Goal: Transaction & Acquisition: Purchase product/service

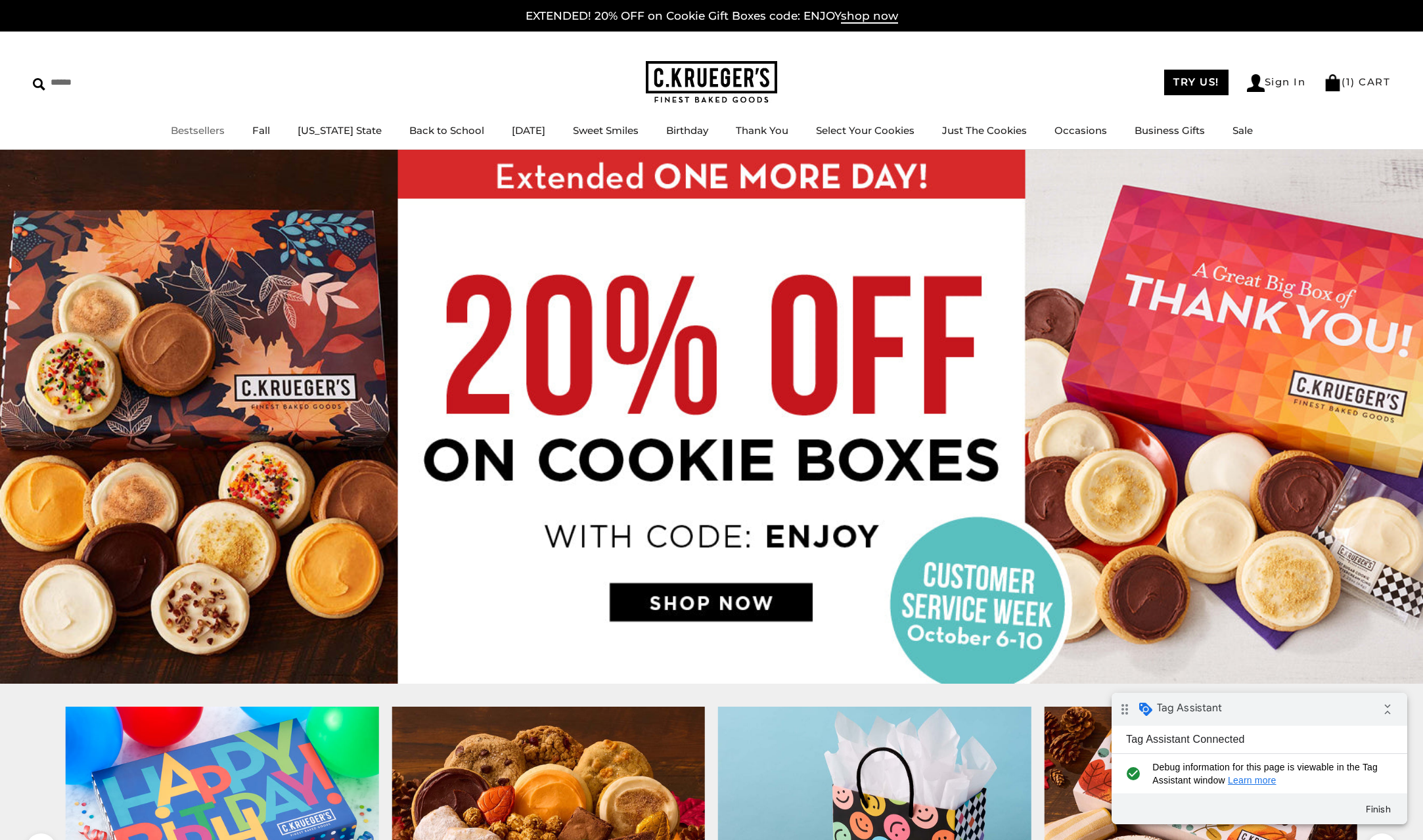
click at [698, 82] on img at bounding box center [712, 82] width 132 height 43
click at [197, 127] on link "Bestsellers" at bounding box center [197, 130] width 54 height 13
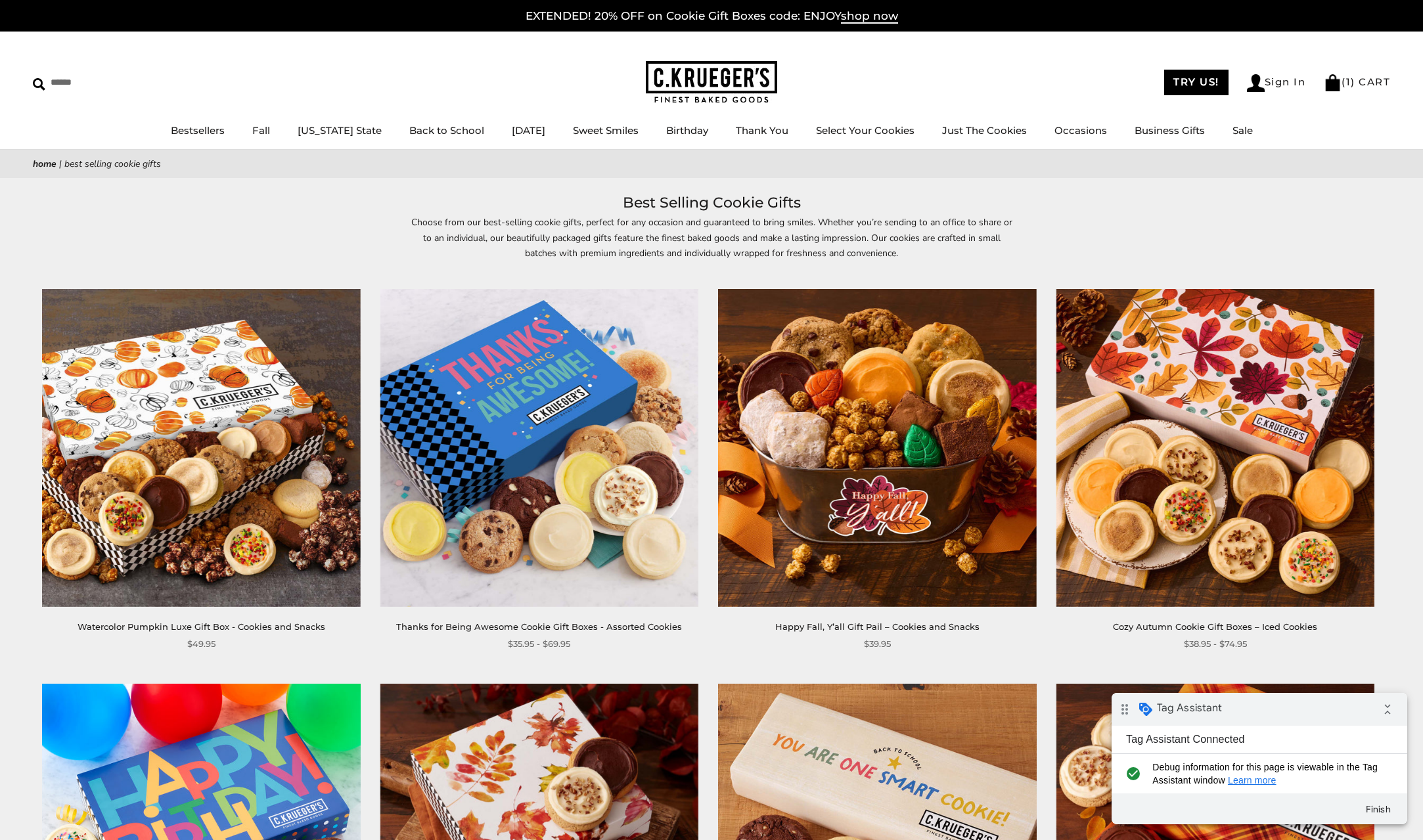
click at [236, 440] on img at bounding box center [200, 448] width 318 height 318
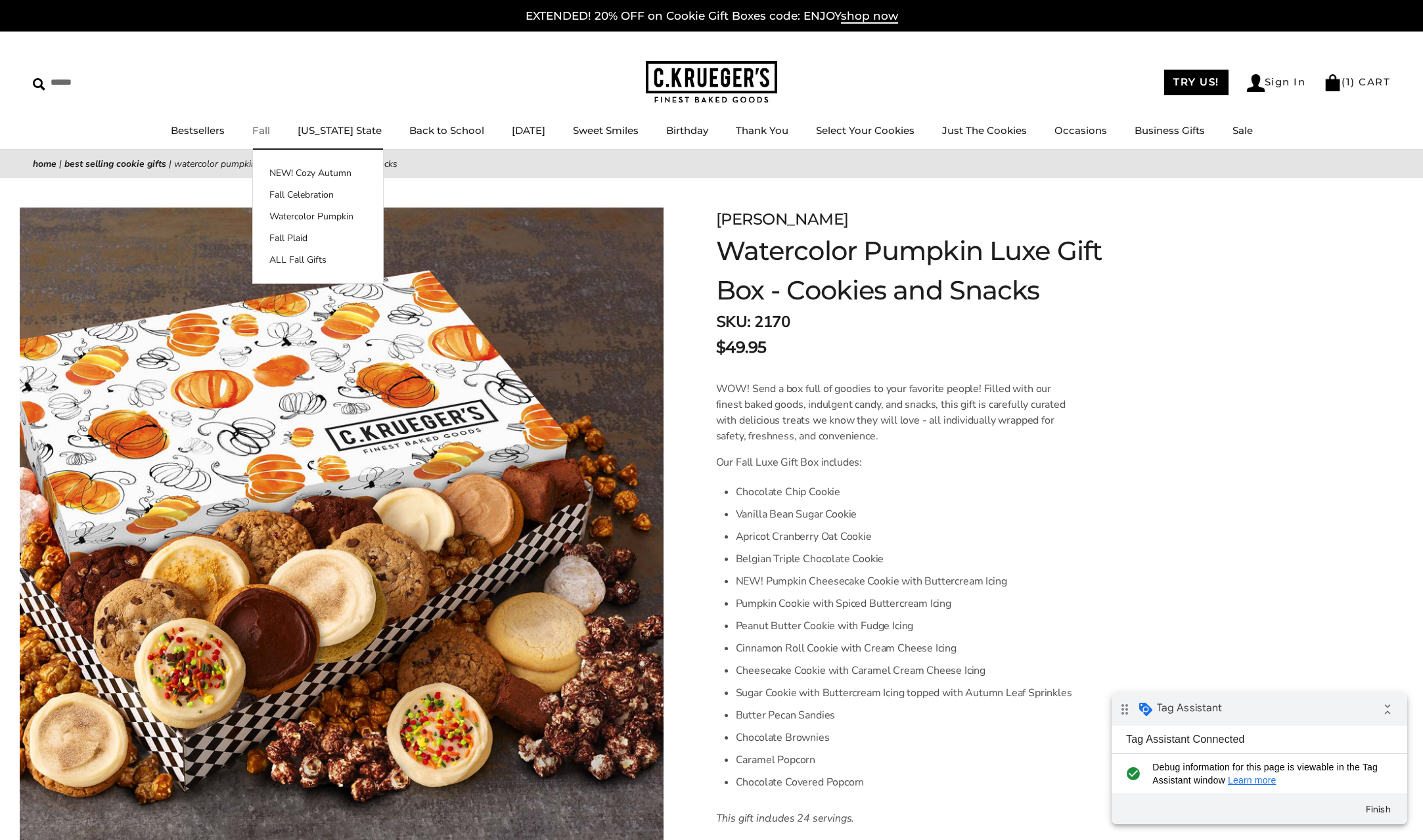
click at [713, 82] on img at bounding box center [712, 82] width 132 height 43
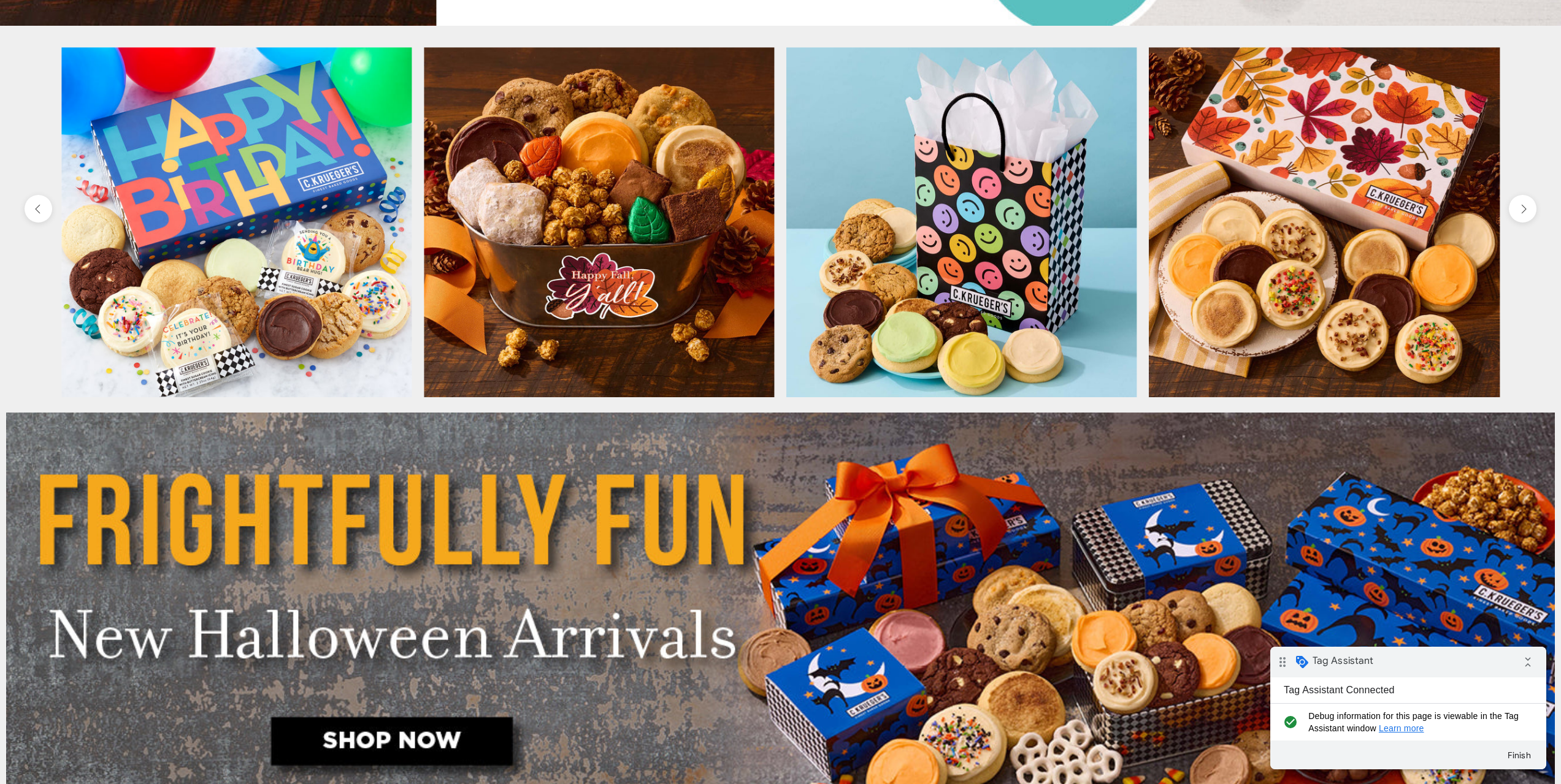
scroll to position [716, 0]
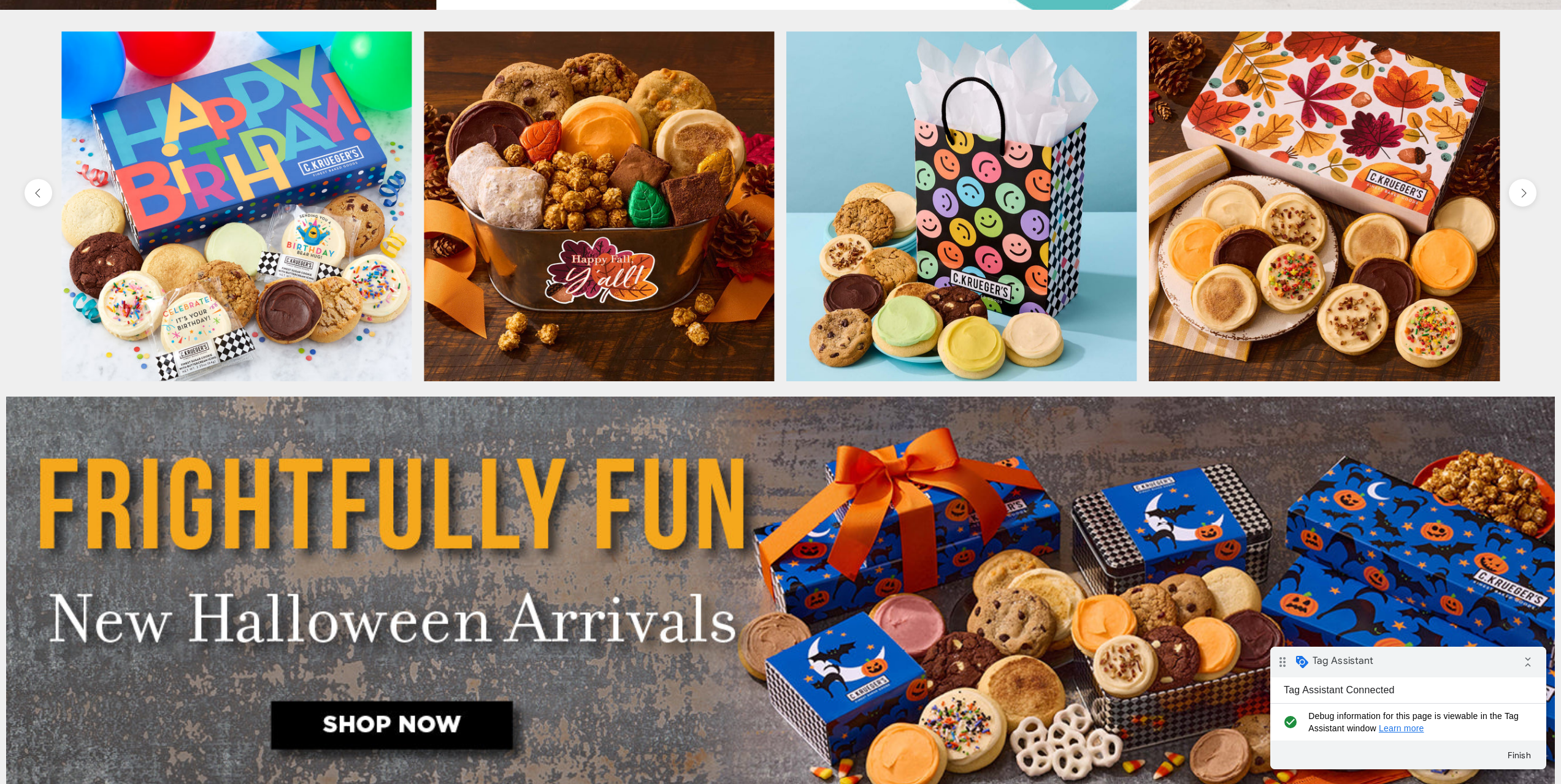
click at [872, 255] on img at bounding box center [962, 206] width 350 height 350
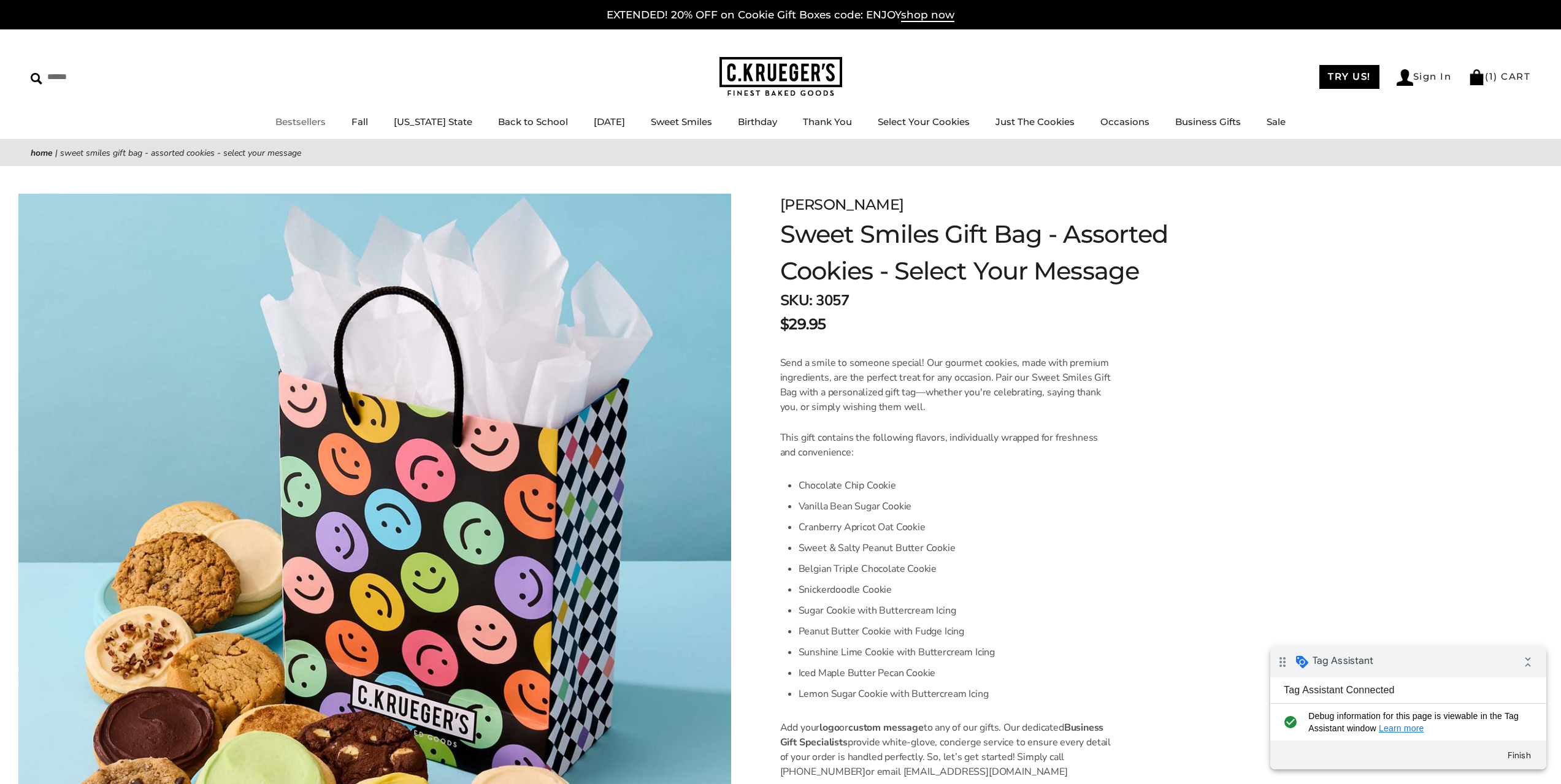
click at [325, 119] on link "Bestsellers" at bounding box center [301, 121] width 50 height 12
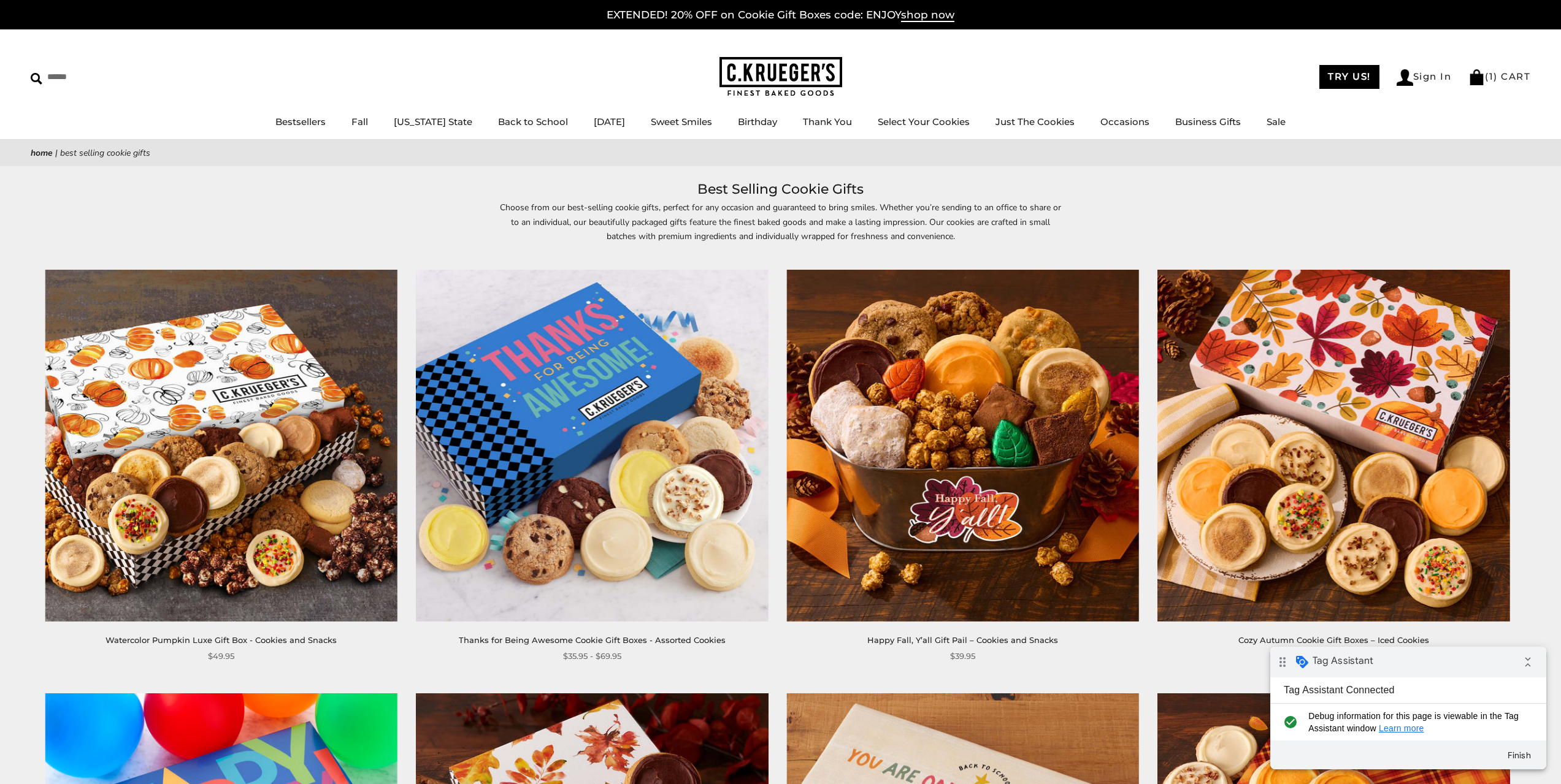
click at [1264, 514] on img at bounding box center [1333, 446] width 352 height 352
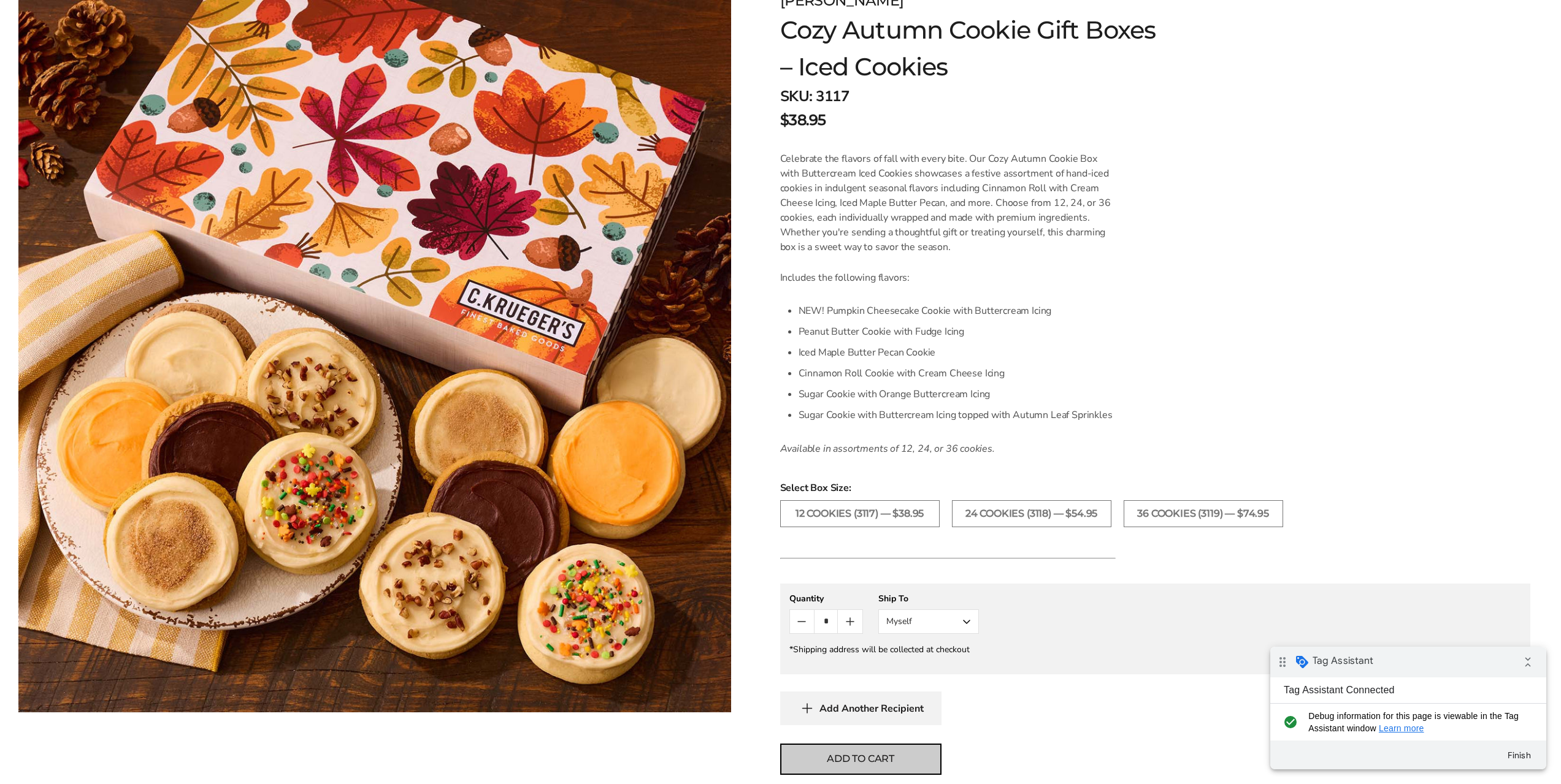
click at [897, 761] on button "Add to cart" at bounding box center [860, 759] width 161 height 31
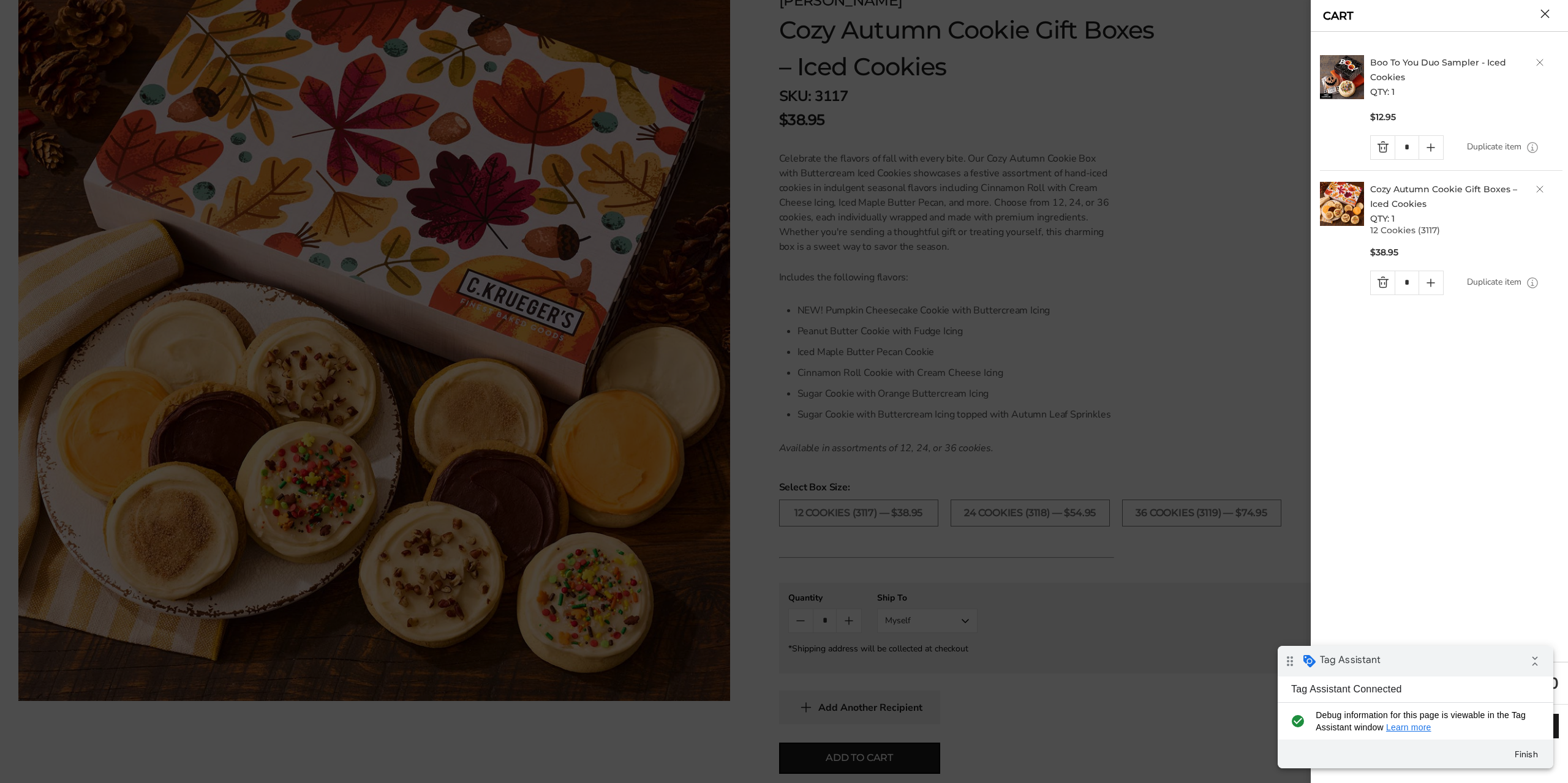
click at [1546, 11] on button "Close cart" at bounding box center [1544, 13] width 9 height 9
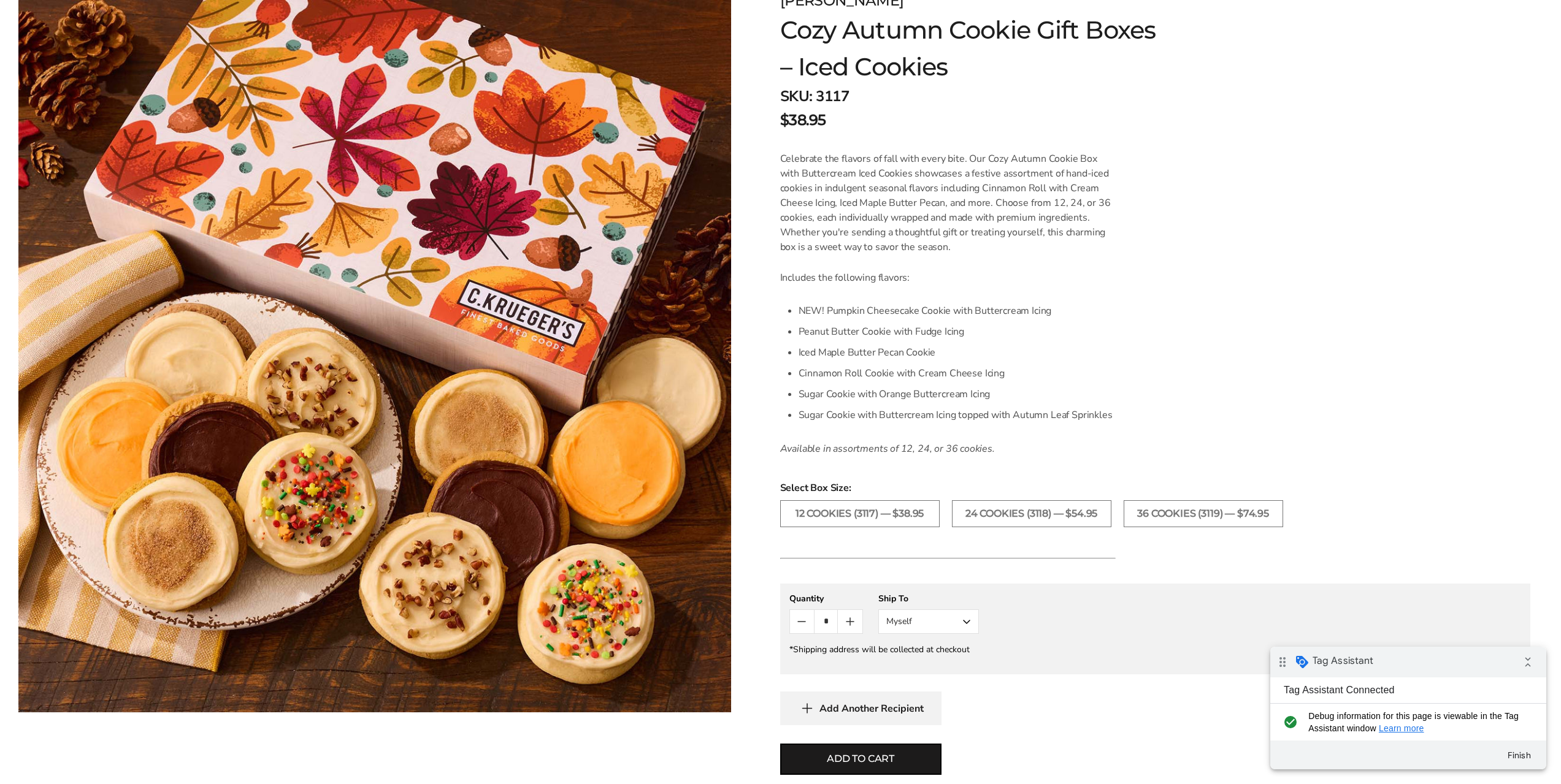
click at [1345, 152] on form "C.KRUEGER'S Cozy Autumn Cookie Gift Boxes – Iced Cookies SKU: 3117 $38.95 / Cel…" at bounding box center [1155, 430] width 750 height 882
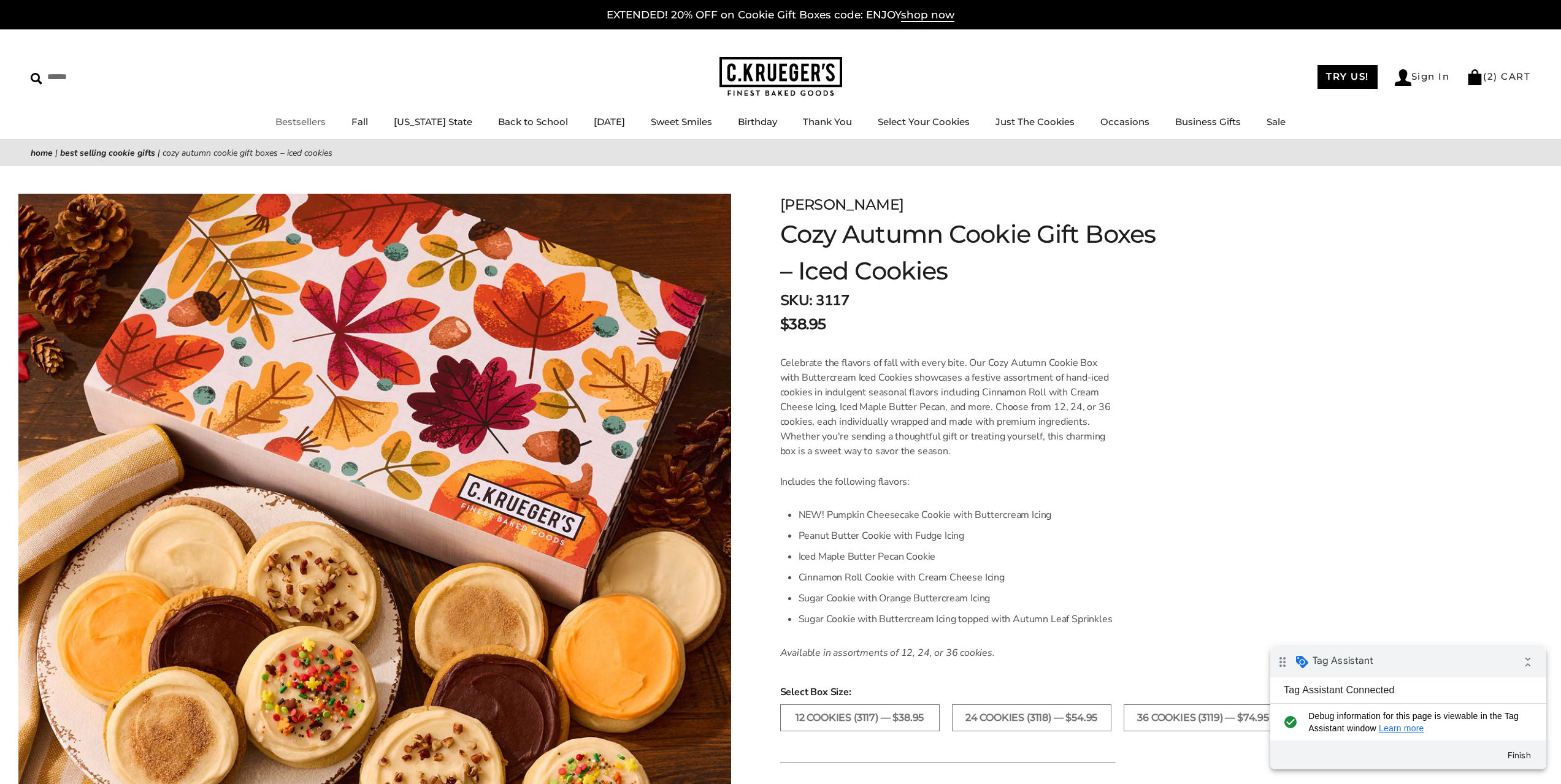
click at [324, 119] on link "Bestsellers" at bounding box center [301, 121] width 50 height 12
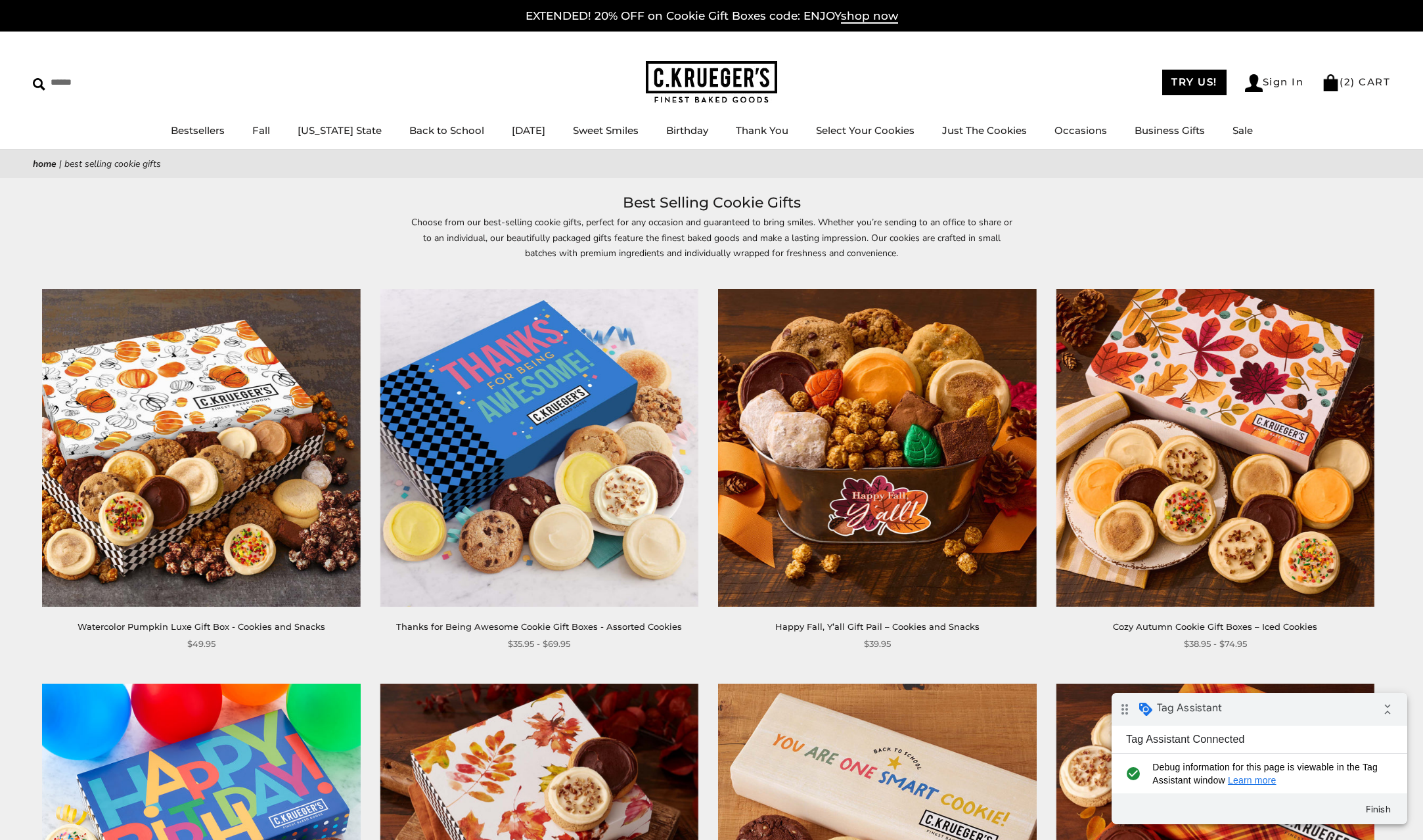
click at [523, 396] on img at bounding box center [539, 448] width 318 height 318
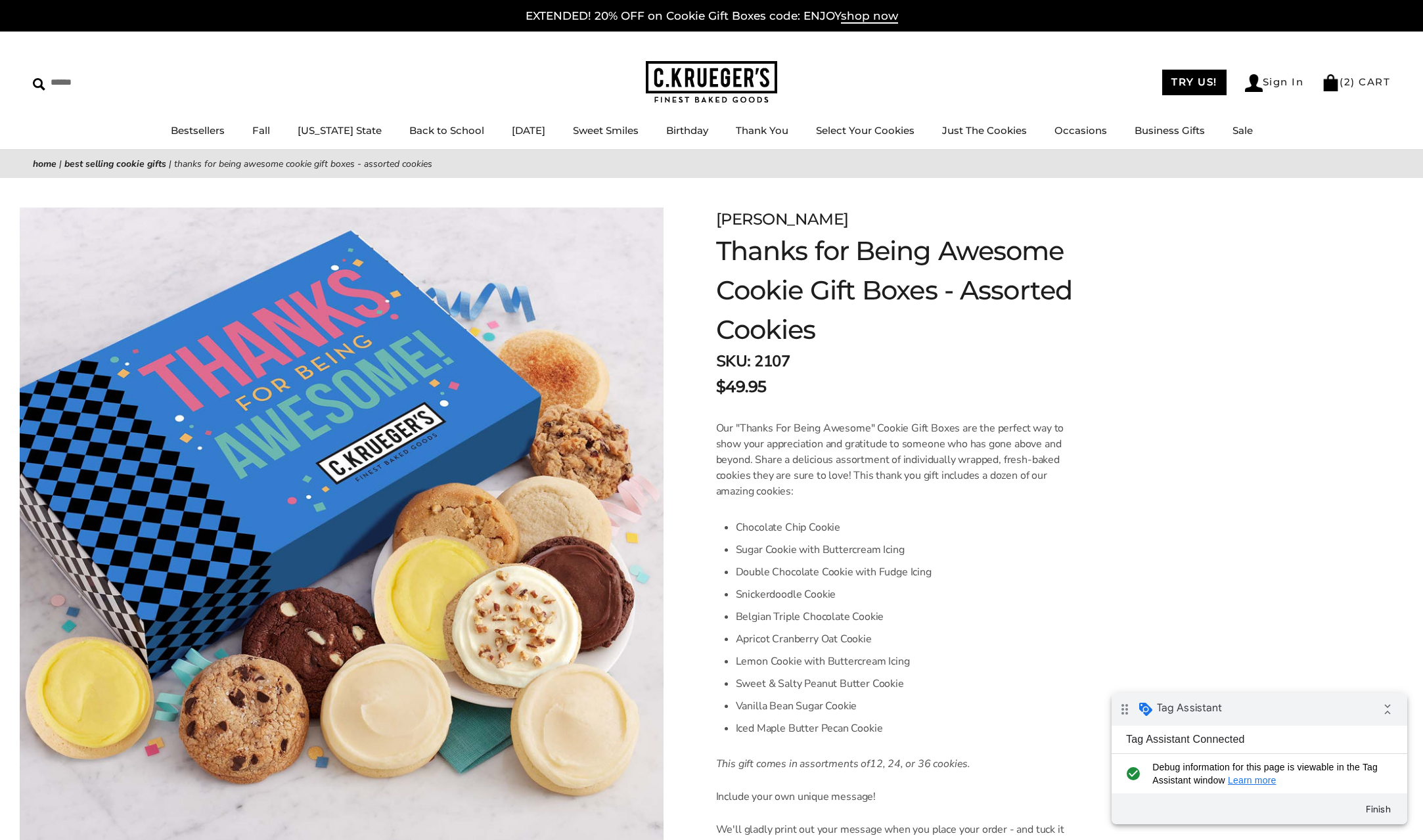
click at [1151, 465] on form "[PERSON_NAME] Thanks for Being Awesome Cookie Gift Boxes - Assorted Cookies SKU…" at bounding box center [1054, 761] width 674 height 1107
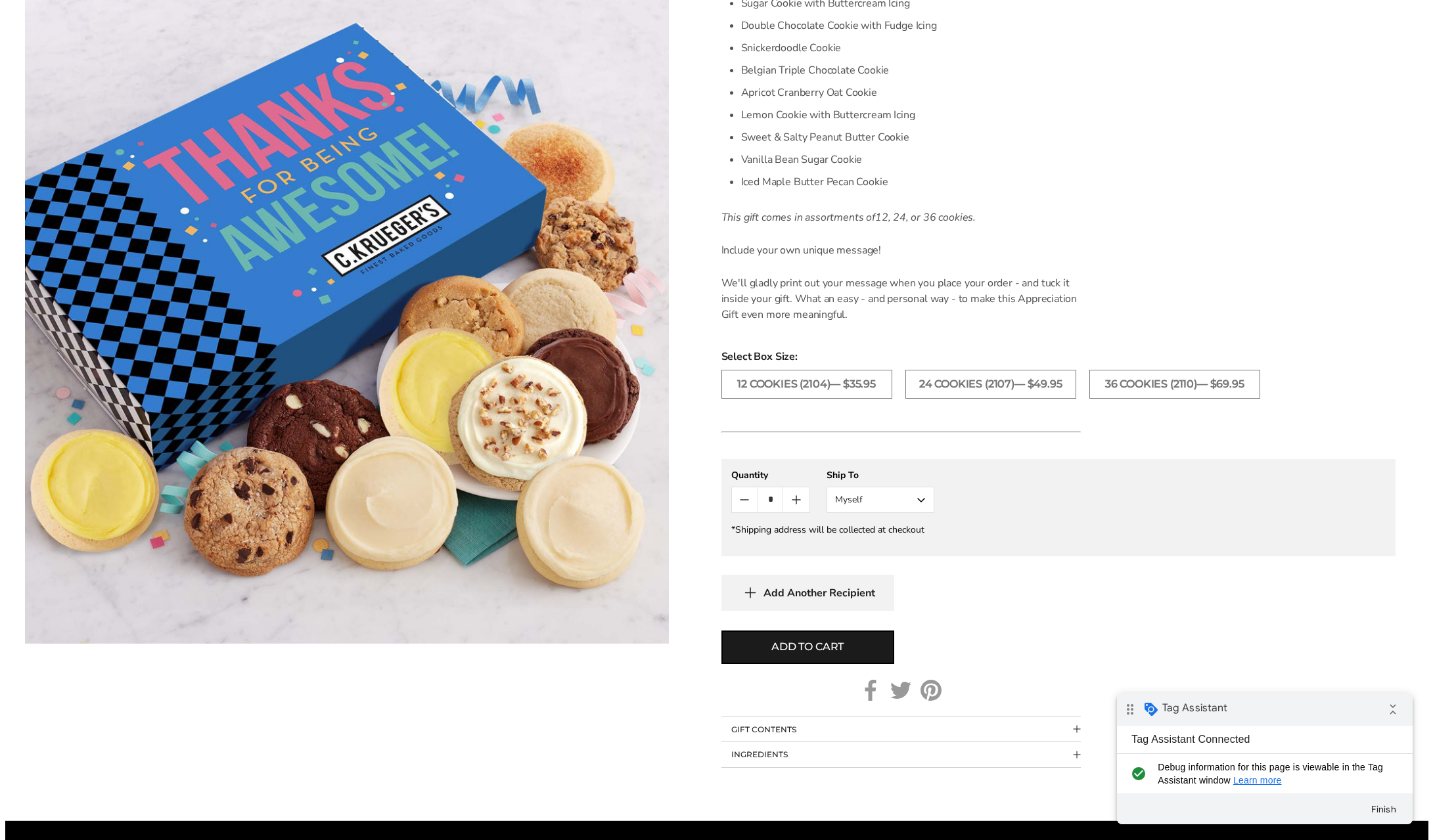
scroll to position [547, 0]
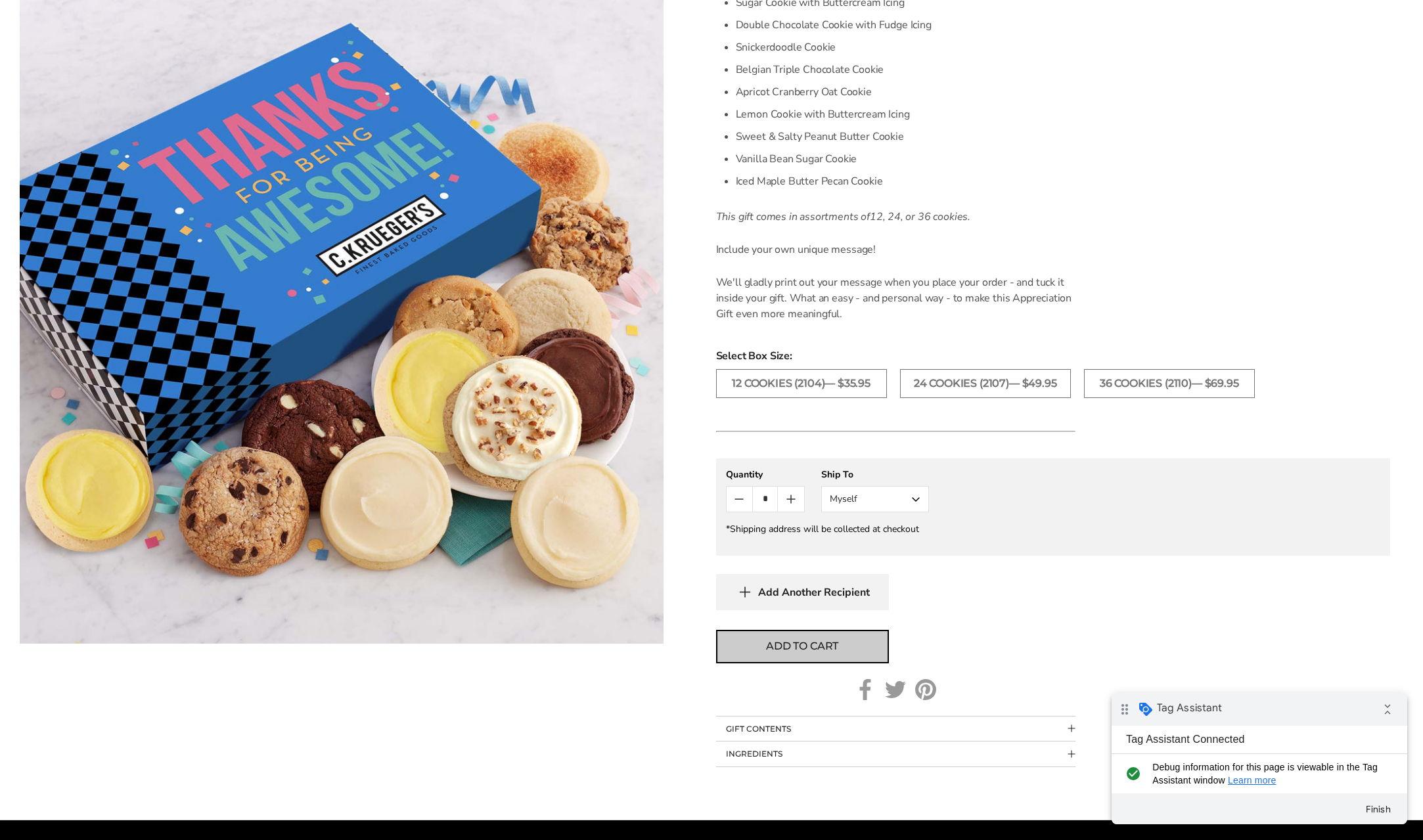
click at [817, 643] on span "Add to cart" at bounding box center [802, 646] width 73 height 16
click at [1365, 174] on form "C.KRUEGER'S Thanks for Being Awesome Cookie Gift Boxes - Assorted Cookies SKU: …" at bounding box center [1054, 214] width 674 height 1107
click at [791, 647] on span "Add to cart" at bounding box center [802, 646] width 73 height 16
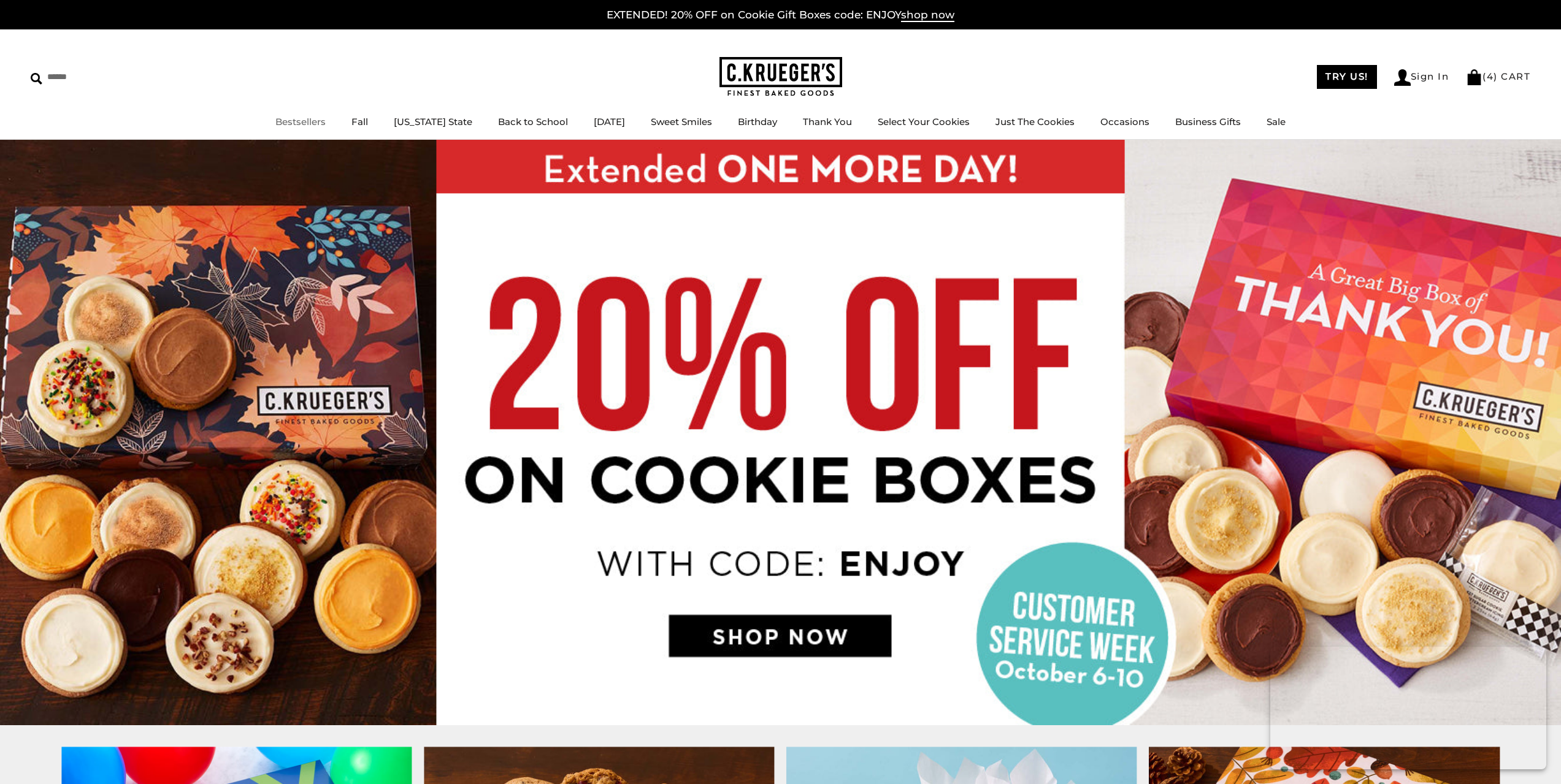
click at [304, 123] on link "Bestsellers" at bounding box center [301, 121] width 50 height 12
